Goal: Check status: Check status

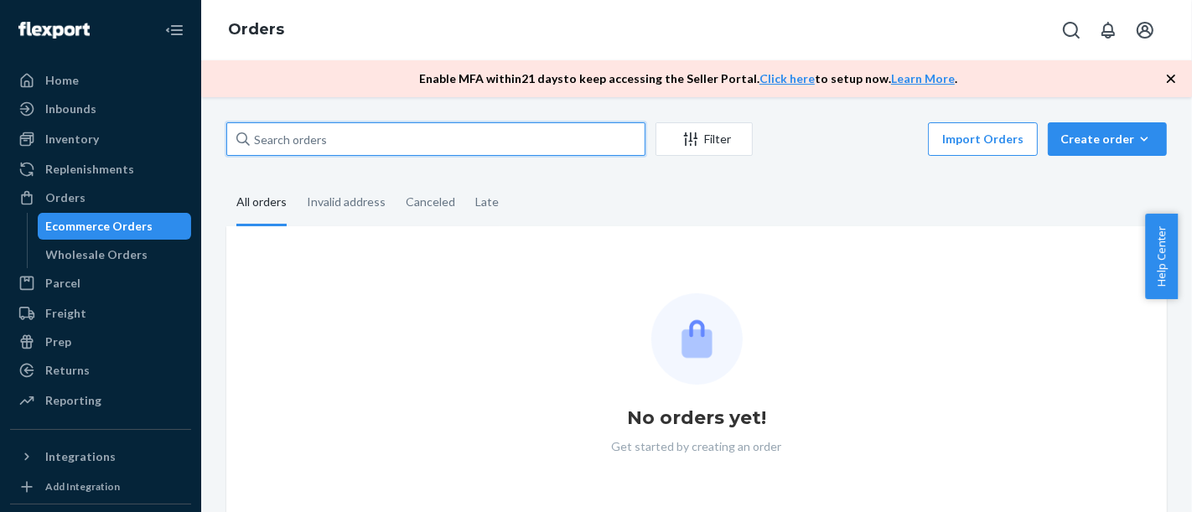
click at [397, 133] on input "text" at bounding box center [435, 139] width 419 height 34
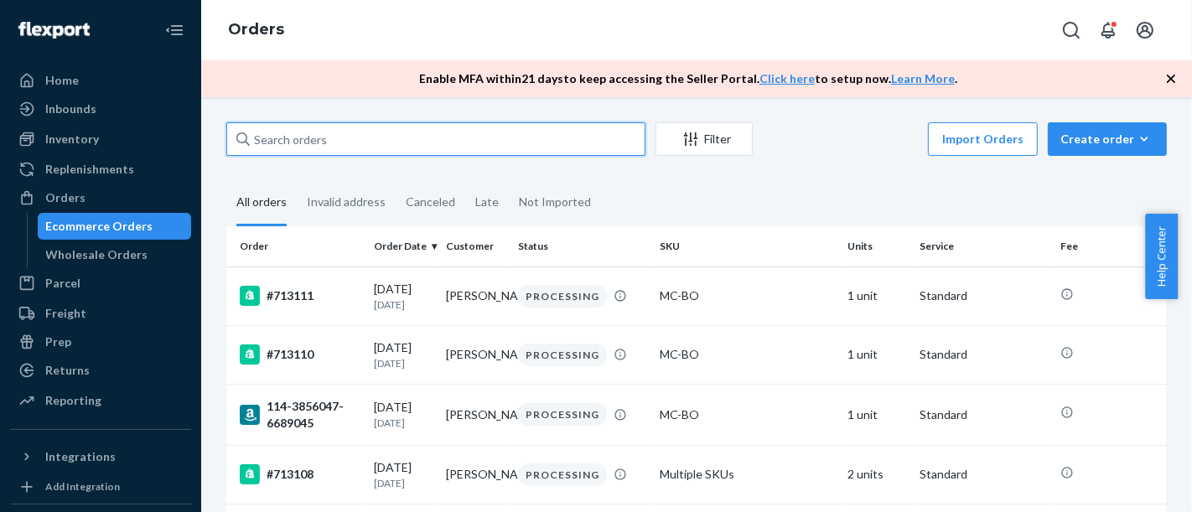
paste input "#712417"
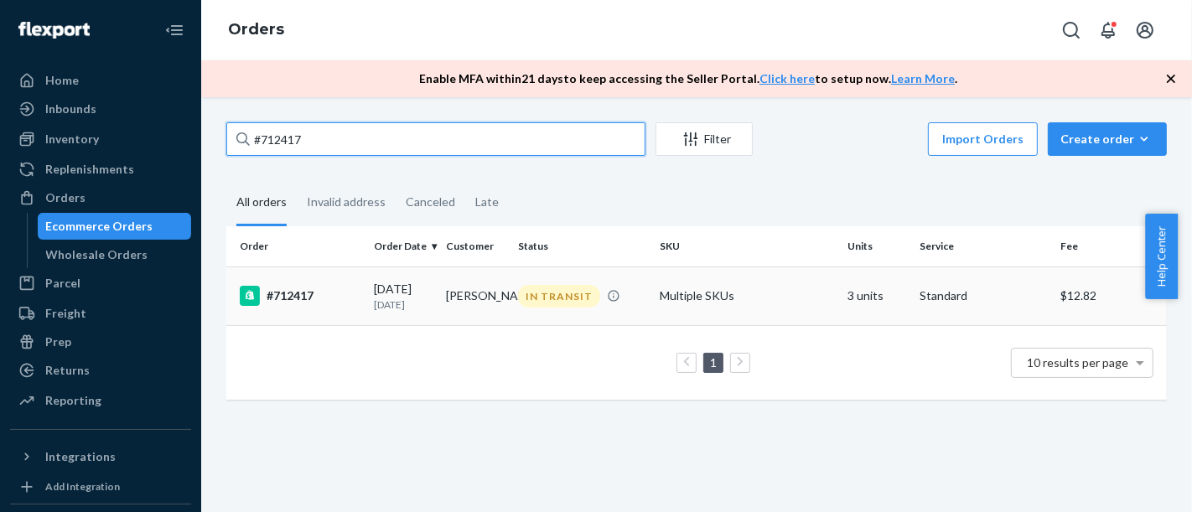
type input "#712417"
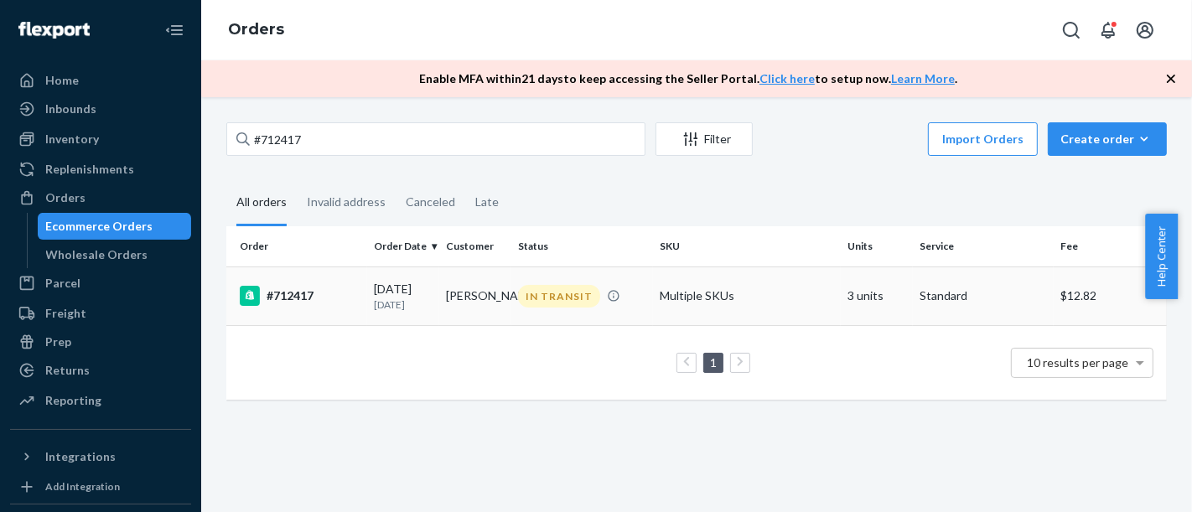
click at [307, 299] on div "#712417" at bounding box center [300, 296] width 121 height 20
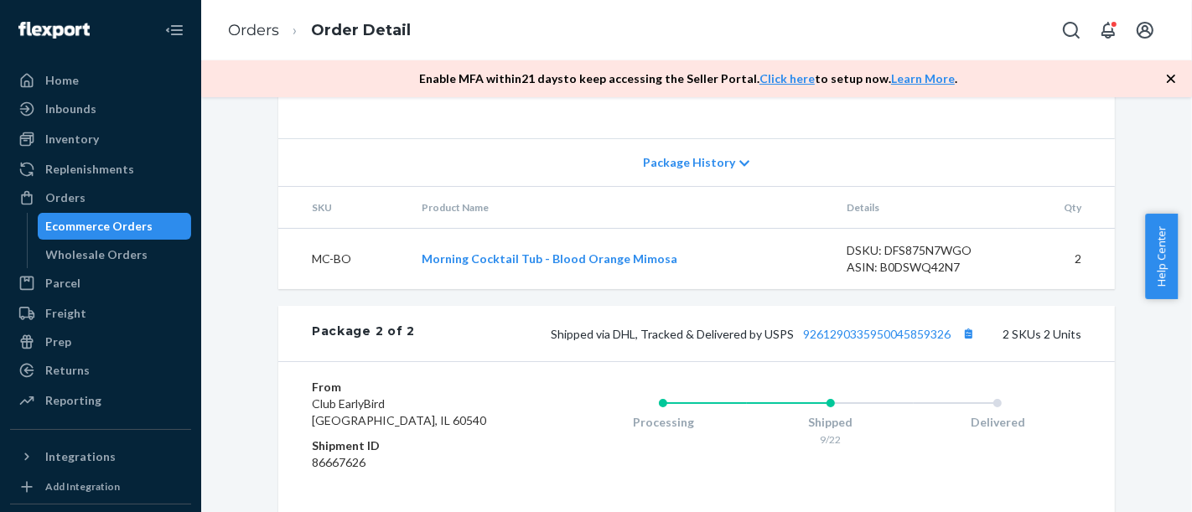
scroll to position [892, 0]
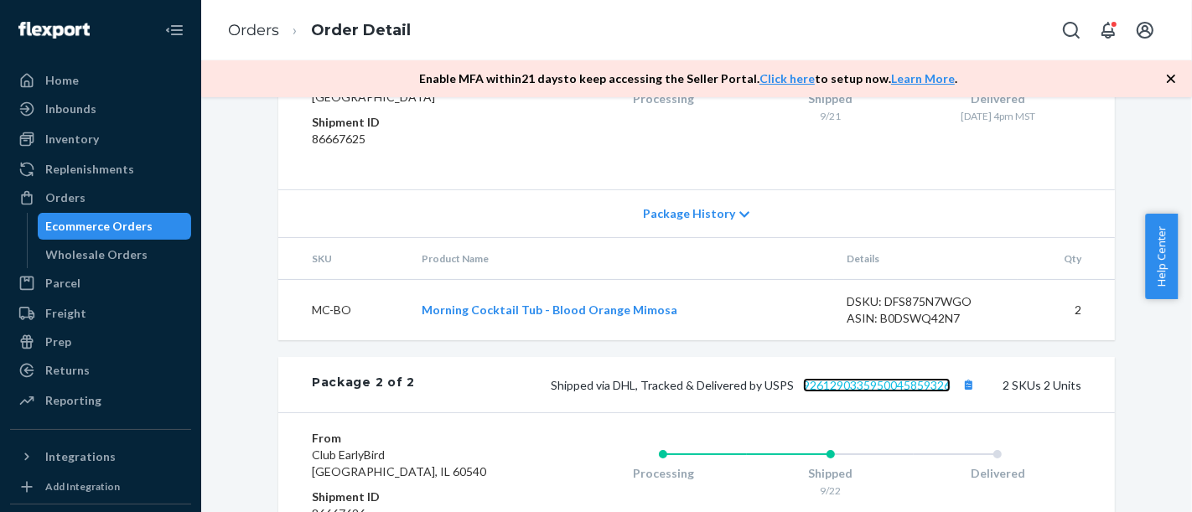
click at [886, 392] on link "9261290335950045859326" at bounding box center [876, 385] width 147 height 14
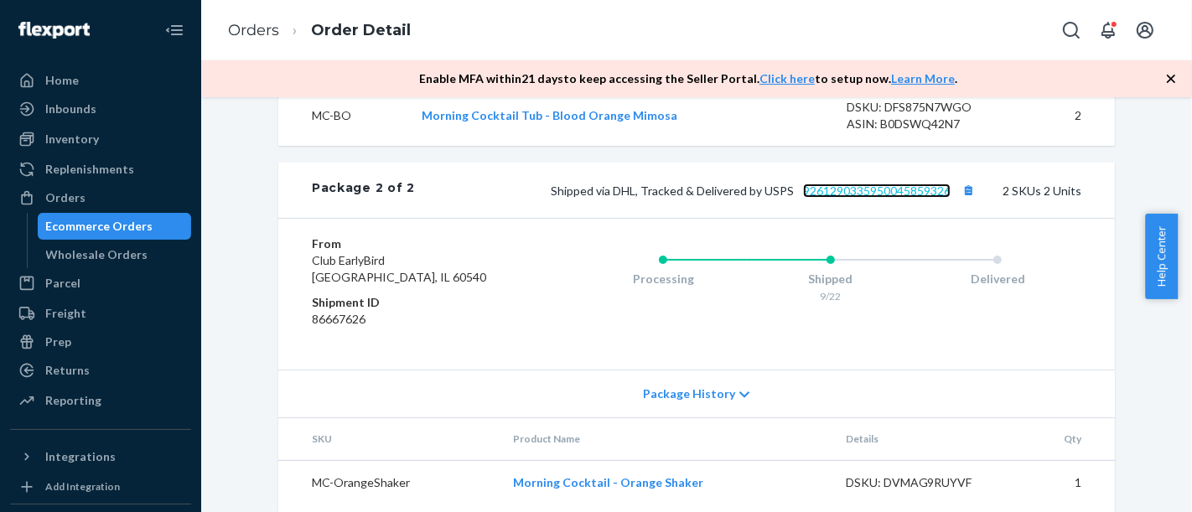
scroll to position [1172, 0]
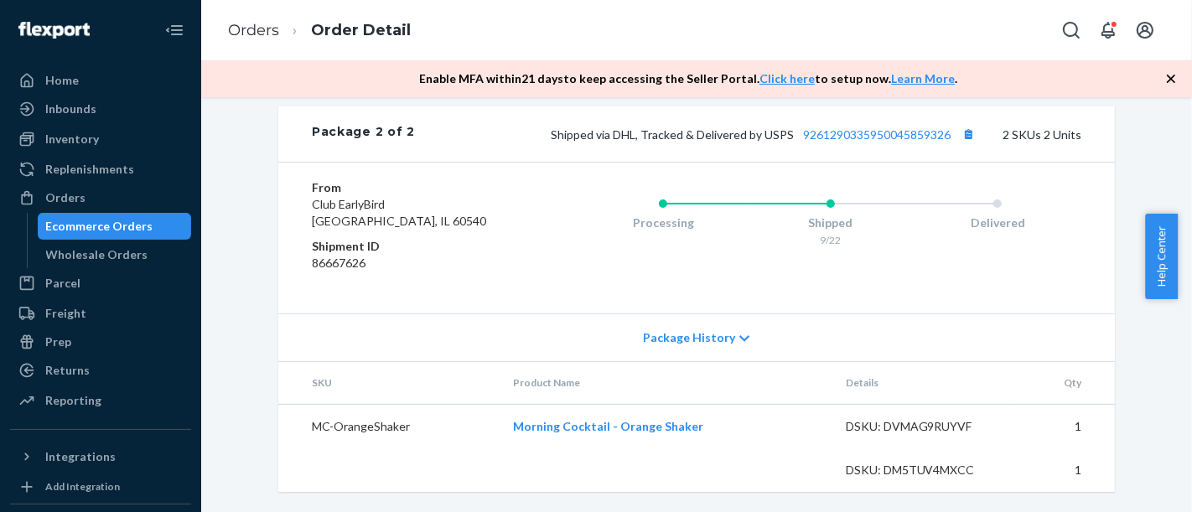
drag, startPoint x: 122, startPoint y: 225, endPoint x: 188, endPoint y: 188, distance: 76.2
click at [122, 225] on div "Ecommerce Orders" at bounding box center [99, 226] width 107 height 17
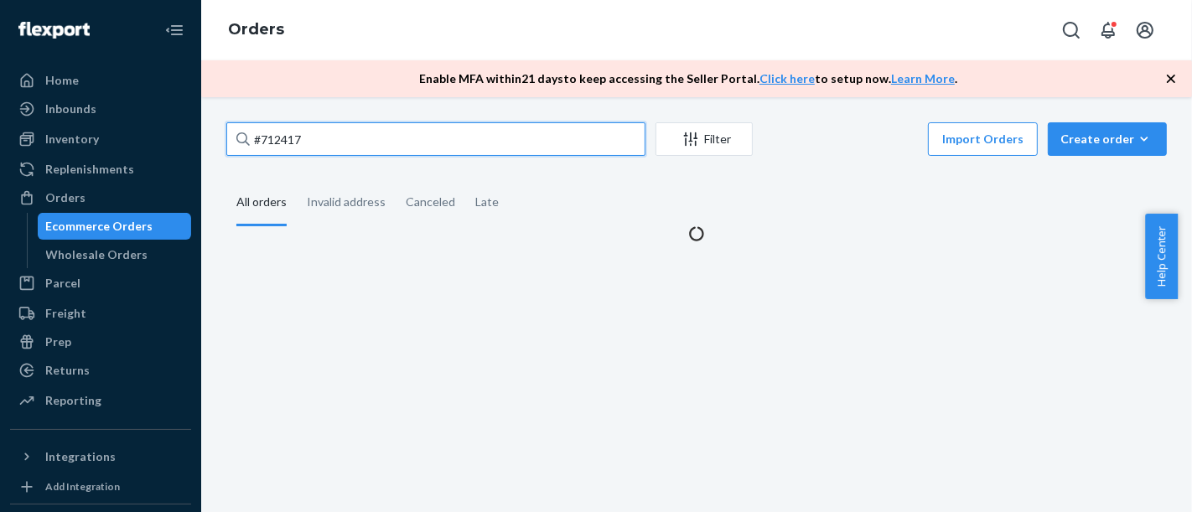
click at [297, 147] on input "#712417" at bounding box center [435, 139] width 419 height 34
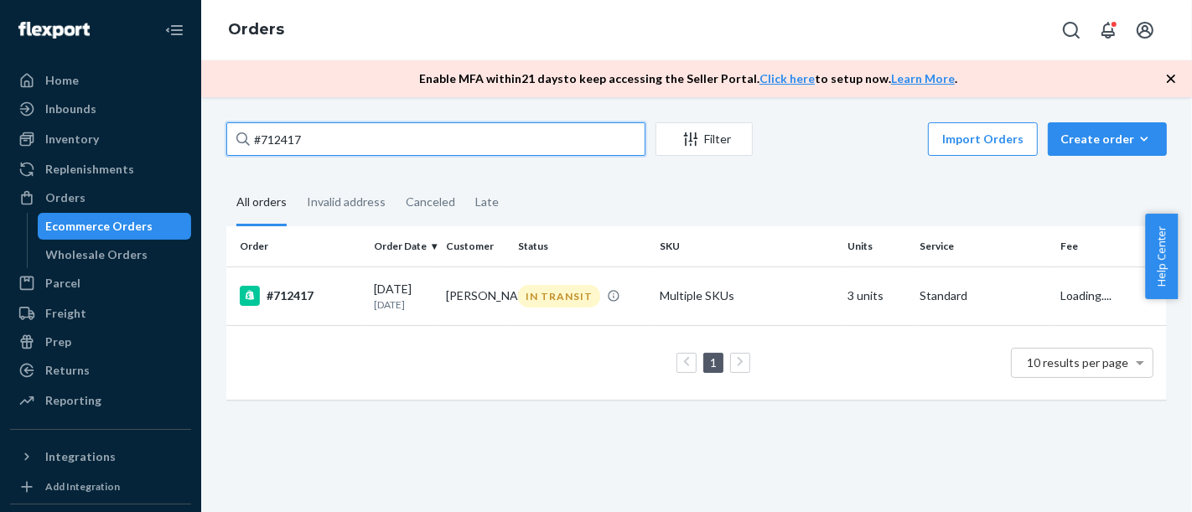
click at [297, 147] on input "#712417" at bounding box center [435, 139] width 419 height 34
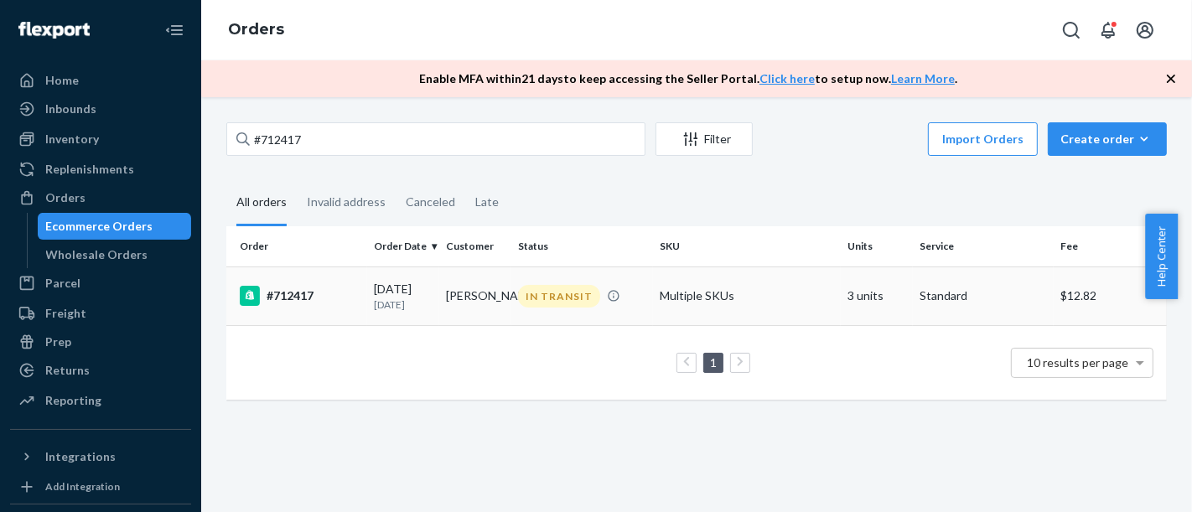
click at [292, 290] on div "#712417" at bounding box center [300, 296] width 121 height 20
